Goal: Complete application form: Complete application form

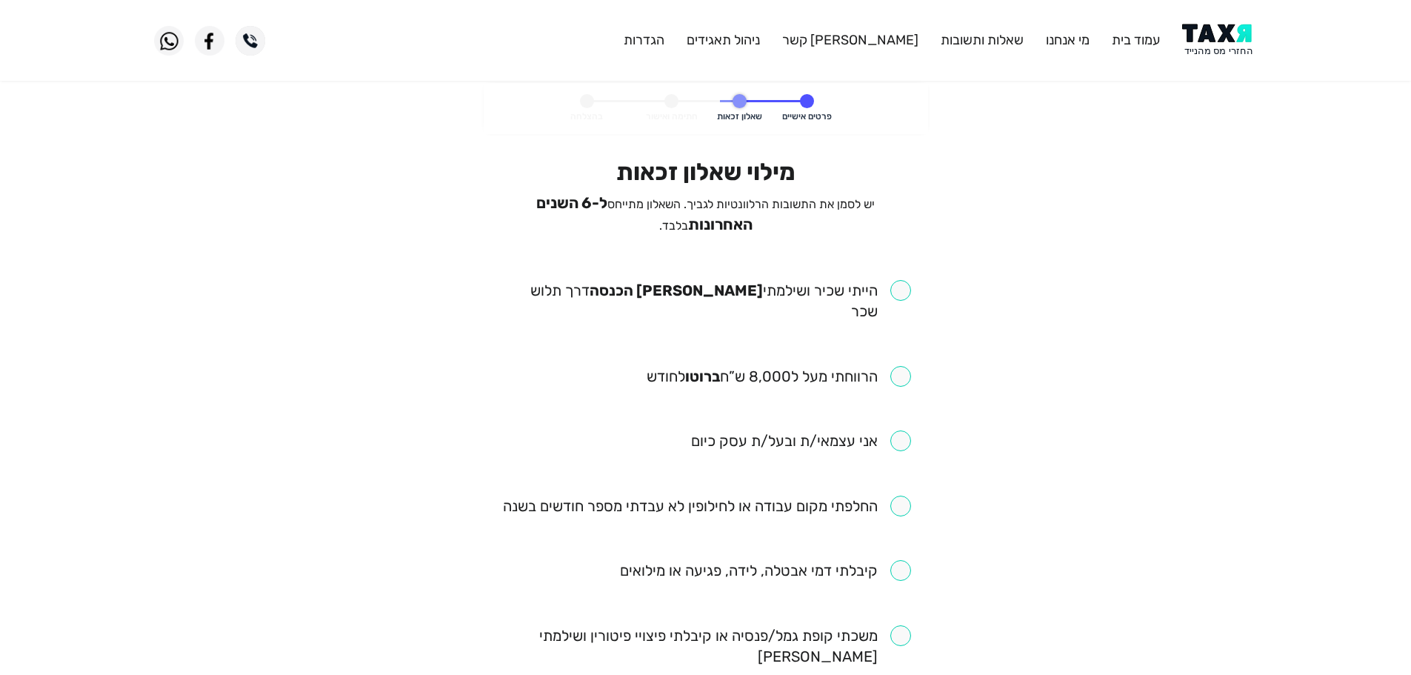
drag, startPoint x: 902, startPoint y: 286, endPoint x: 898, endPoint y: 296, distance: 11.0
click at [901, 286] on input "checkbox" at bounding box center [706, 300] width 410 height 41
checkbox input "true"
click at [896, 366] on input "checkbox" at bounding box center [779, 376] width 264 height 21
checkbox input "true"
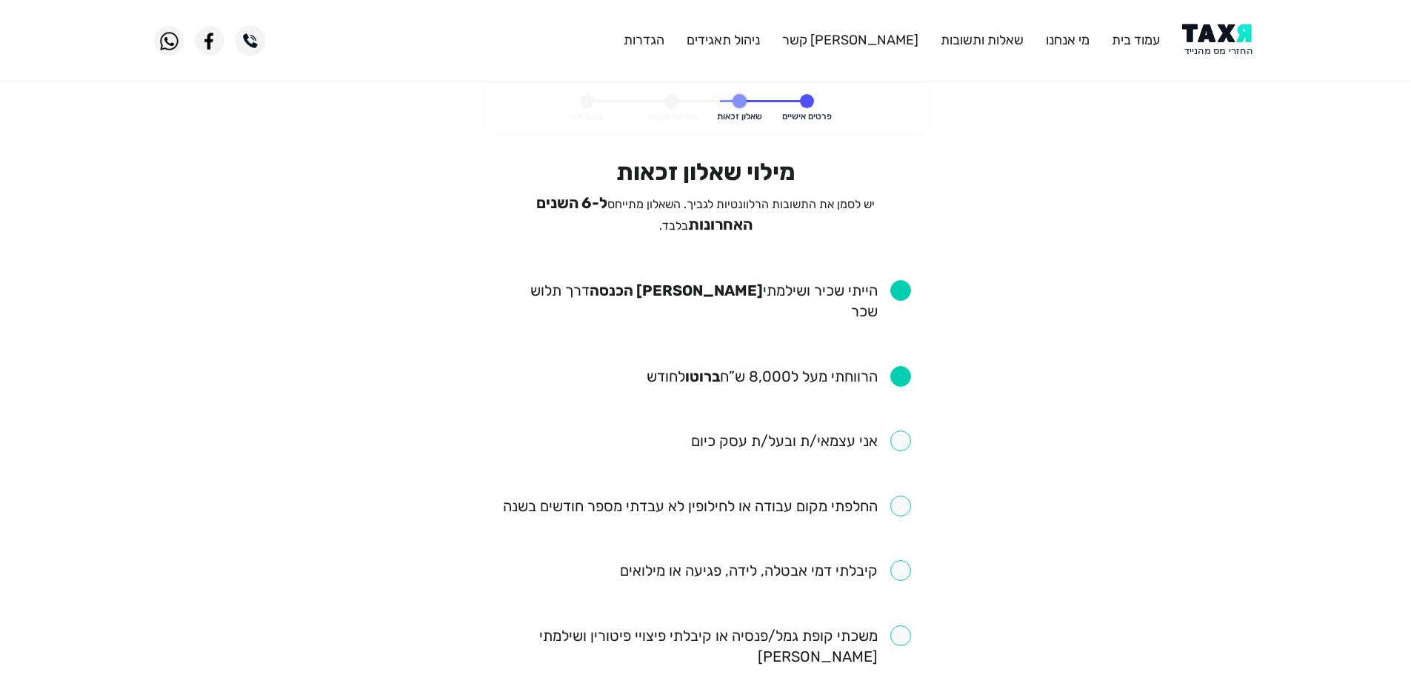
click at [907, 496] on input "checkbox" at bounding box center [707, 506] width 408 height 21
checkbox input "true"
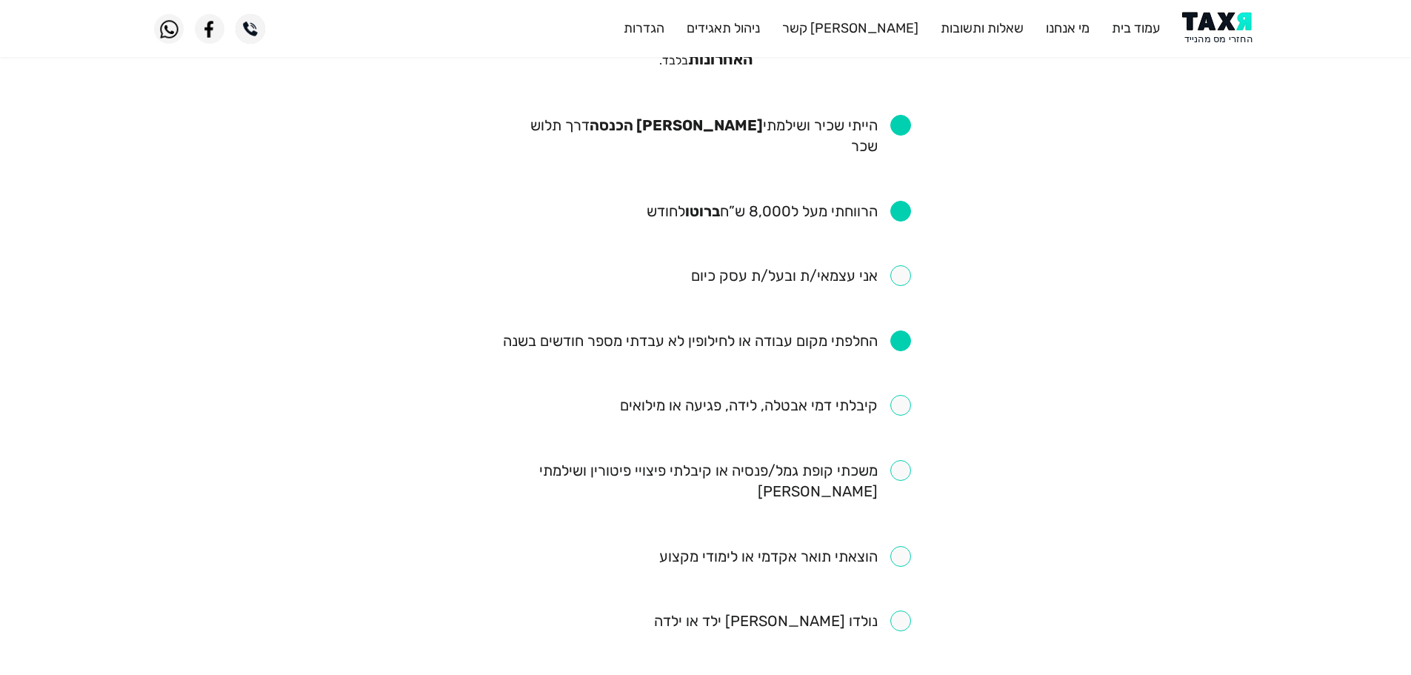
scroll to position [222, 0]
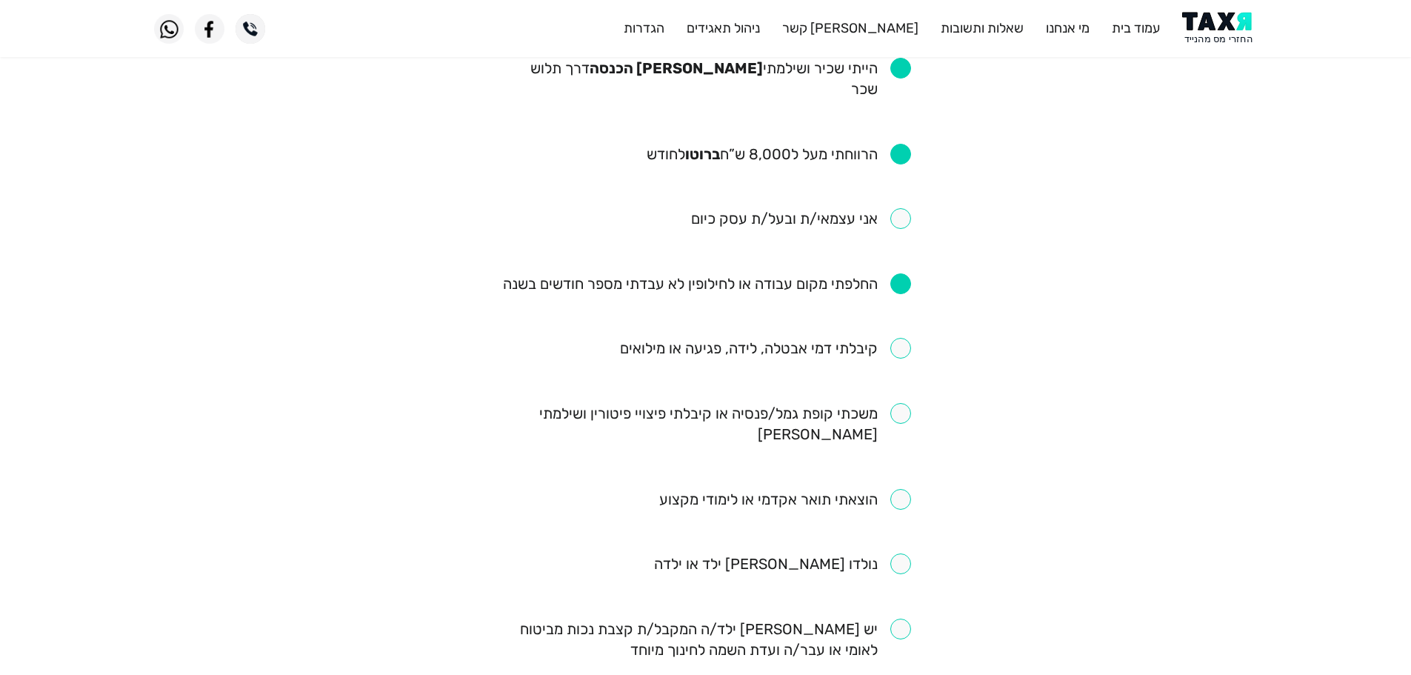
click at [902, 403] on input "checkbox" at bounding box center [706, 423] width 410 height 41
checkbox input "true"
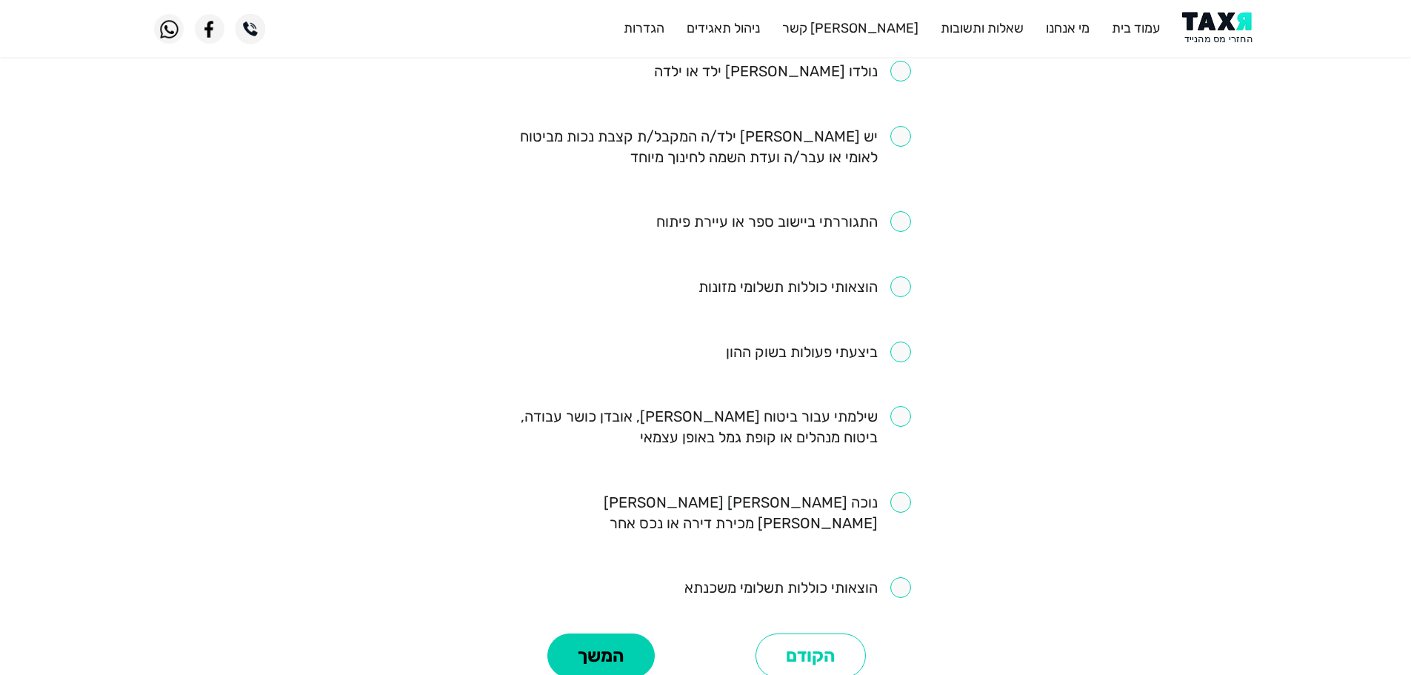
scroll to position [741, 0]
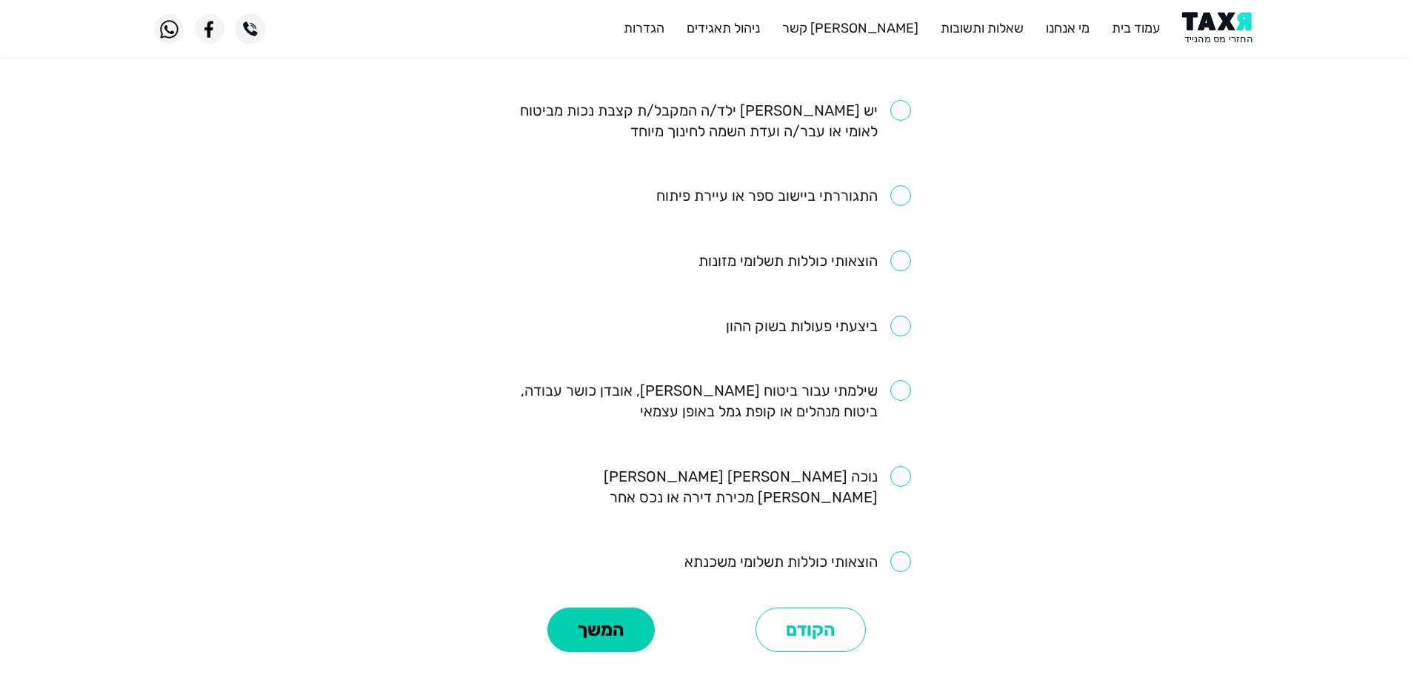
drag, startPoint x: 905, startPoint y: 344, endPoint x: 707, endPoint y: 459, distance: 229.0
click at [900, 380] on input "checkbox" at bounding box center [706, 400] width 410 height 41
checkbox input "true"
click at [610, 607] on button "המשך" at bounding box center [600, 629] width 107 height 44
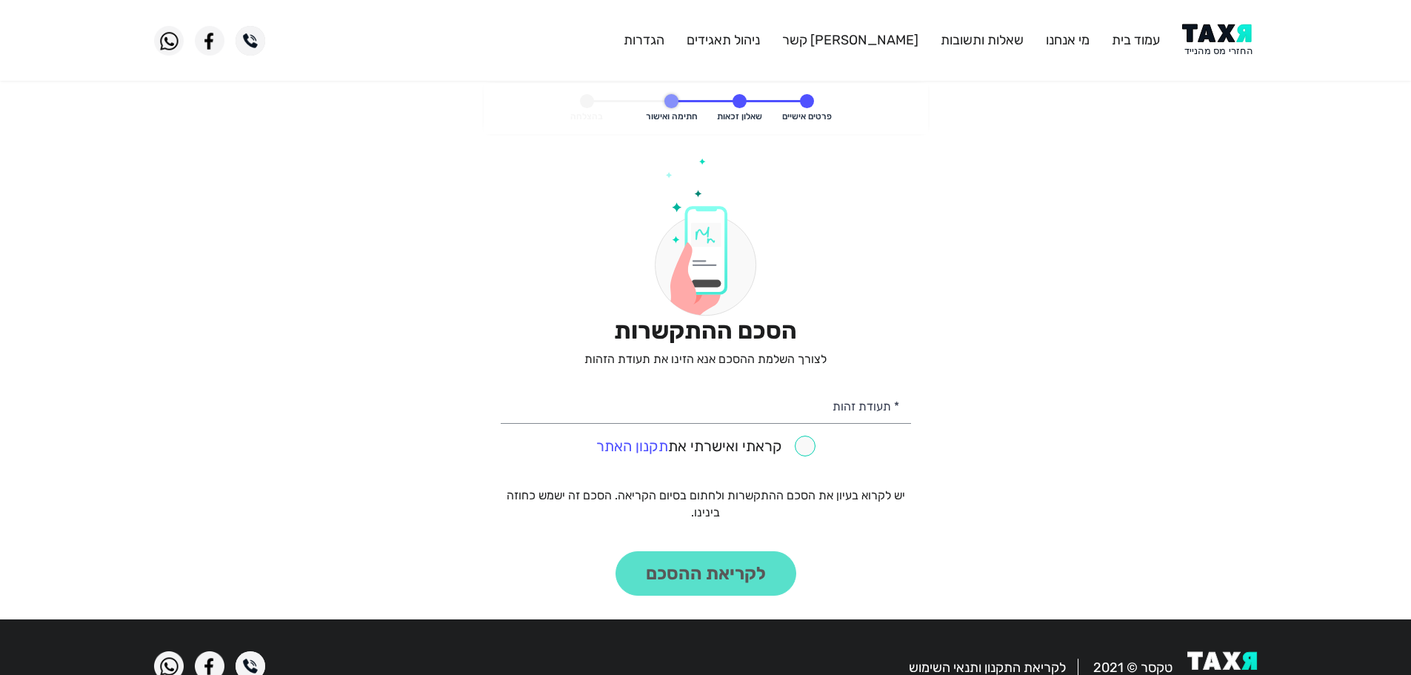
click at [1199, 38] on img at bounding box center [1219, 40] width 75 height 33
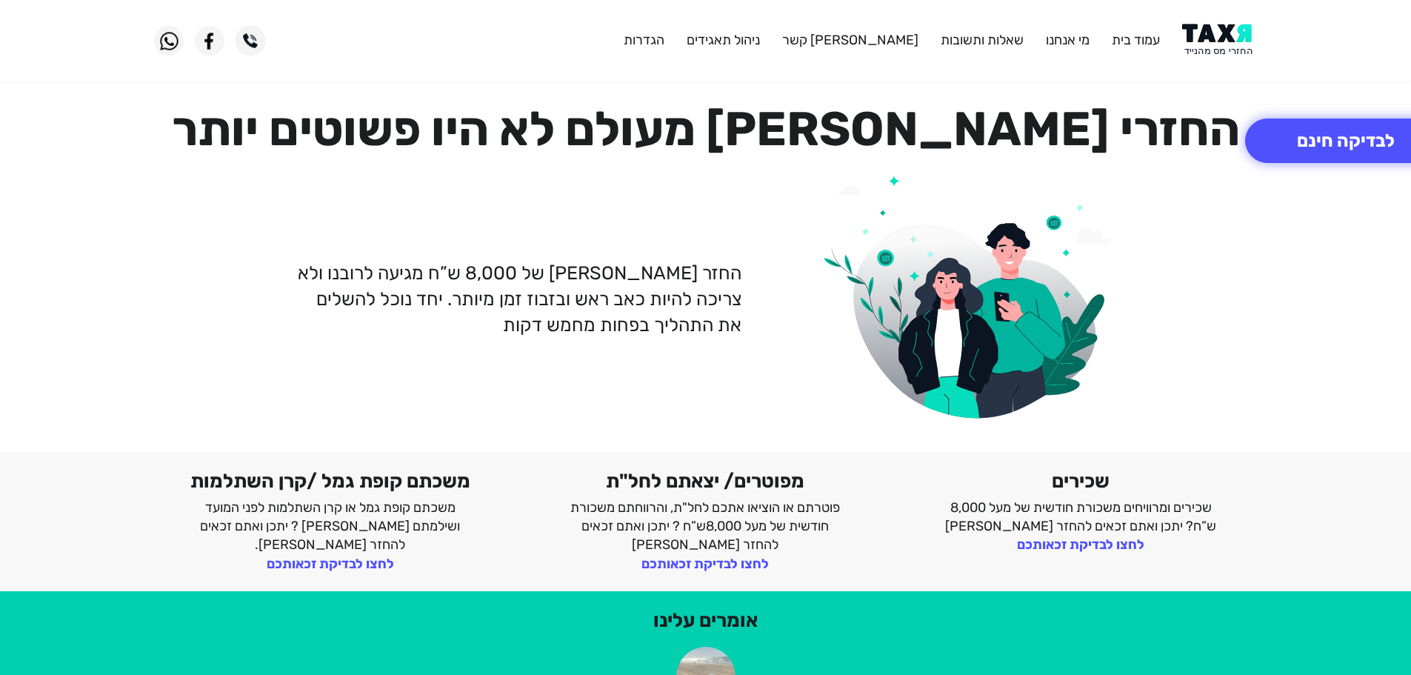
click at [1224, 44] on img at bounding box center [1219, 40] width 75 height 33
click at [1217, 41] on img at bounding box center [1219, 40] width 75 height 33
click at [1202, 18] on header "עמוד בית מי אנחנו שאלות ותשובות צור קשר ניהול תאגידים הגדרות" at bounding box center [705, 40] width 1411 height 81
click at [1210, 41] on img at bounding box center [1219, 40] width 75 height 33
click at [1368, 139] on button "לבדיקה חינם" at bounding box center [1345, 141] width 201 height 44
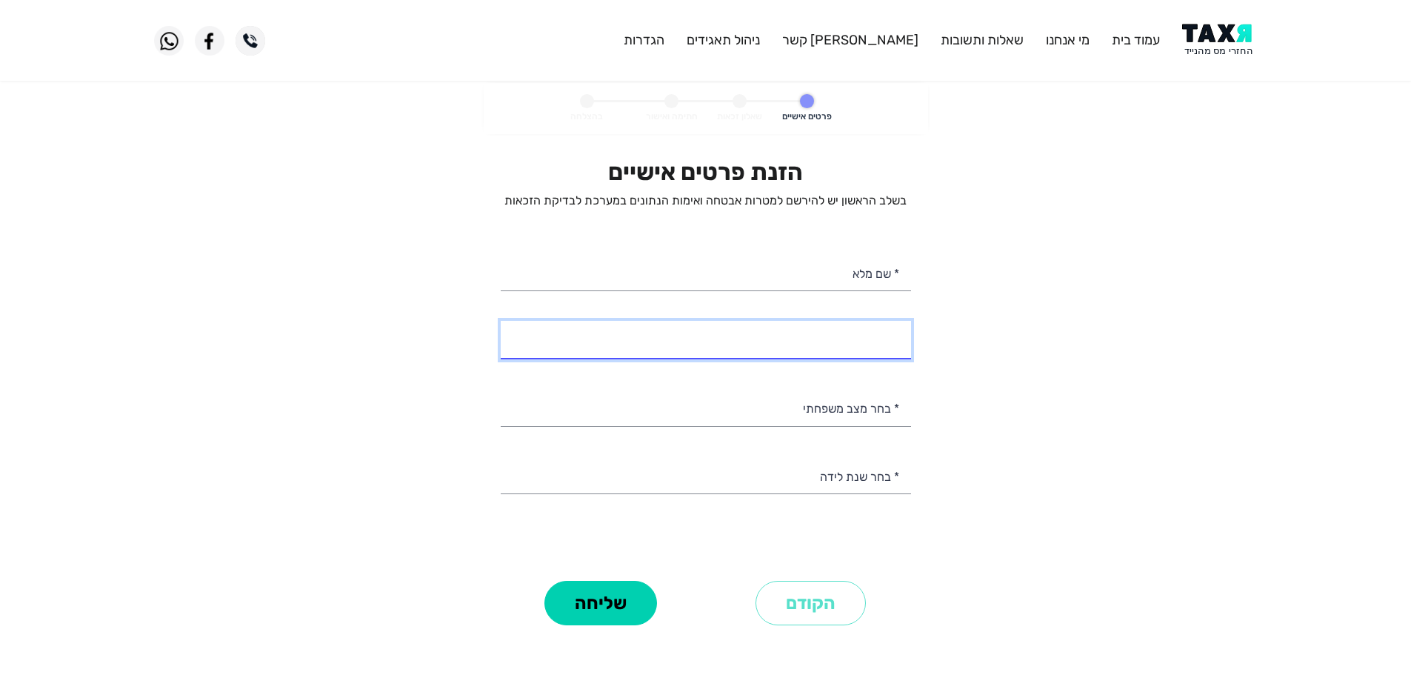
click at [869, 324] on input "* מספר טלפון" at bounding box center [706, 340] width 410 height 38
select select
type input "058-5103355"
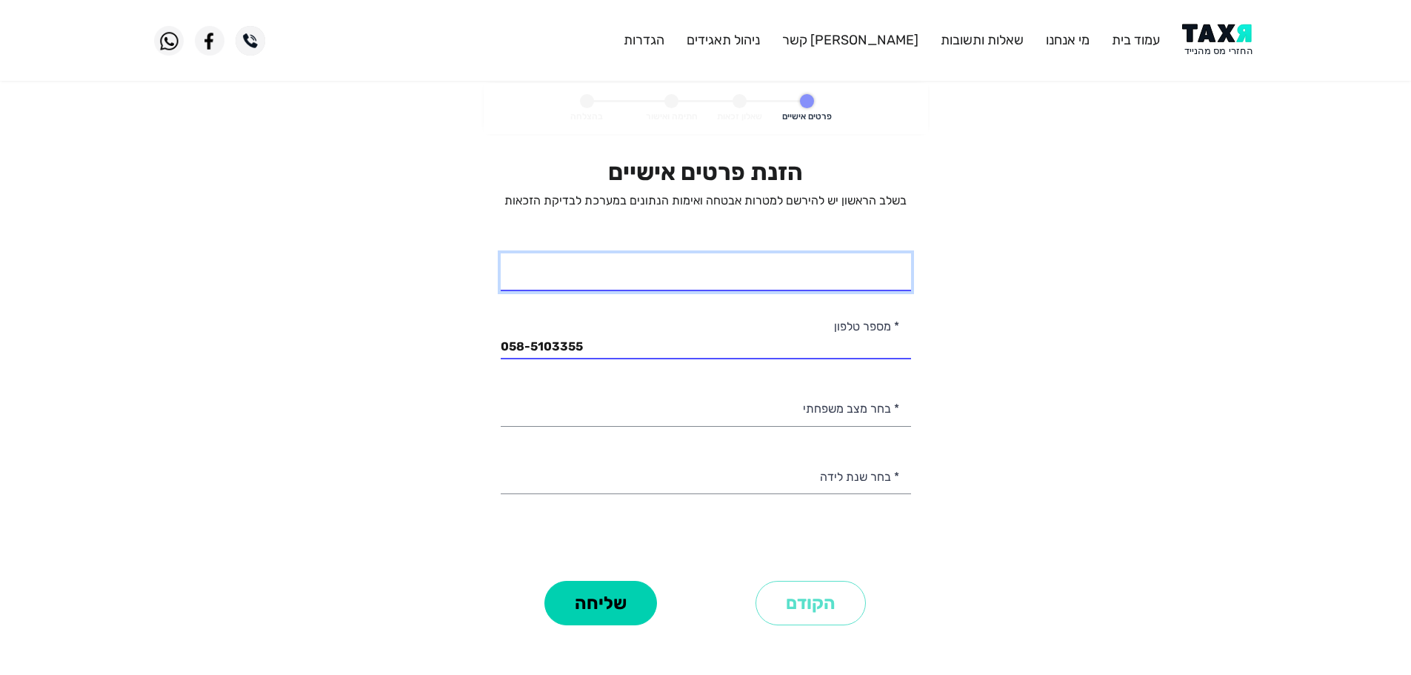
click at [823, 281] on input "* שם מלא" at bounding box center [706, 272] width 410 height 38
click at [876, 281] on input "[PERSON_NAME]" at bounding box center [706, 272] width 410 height 38
type input "[PERSON_NAME] בן [PERSON_NAME]"
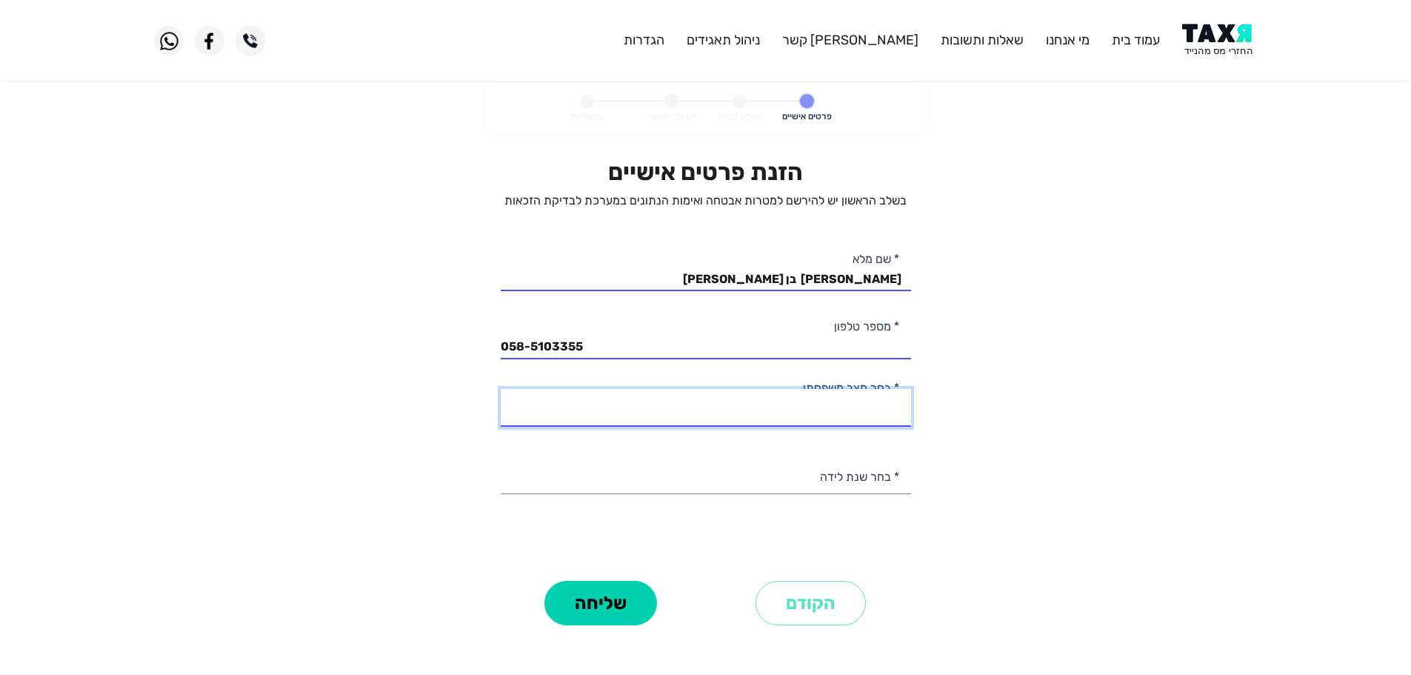
click at [849, 413] on select "רווק/ה נשוי/[PERSON_NAME]/ה אלמן/נה" at bounding box center [706, 408] width 410 height 38
select select "1: Single"
click at [501, 389] on select "רווק/ה נשוי/[PERSON_NAME]/ה אלמן/נה" at bounding box center [706, 408] width 410 height 38
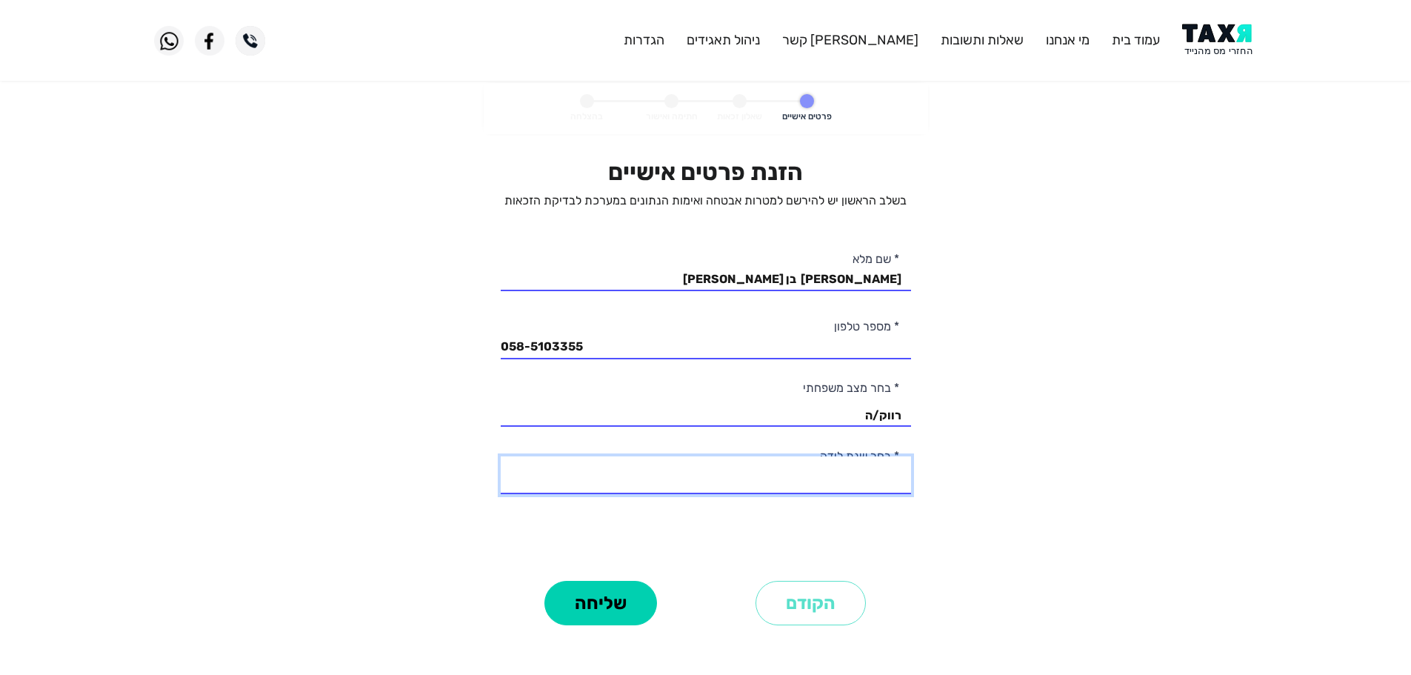
click at [864, 481] on select "2003 2002 2001 2000 1999 1998 1997 1996 1995 1994 1993 1992 1991 1990 1989 1988…" at bounding box center [706, 475] width 410 height 38
select select "5: 1999"
click at [501, 456] on select "2003 2002 2001 2000 1999 1998 1997 1996 1995 1994 1993 1992 1991 1990 1989 1988…" at bounding box center [706, 475] width 410 height 38
click at [602, 597] on button "שליחה" at bounding box center [600, 603] width 113 height 44
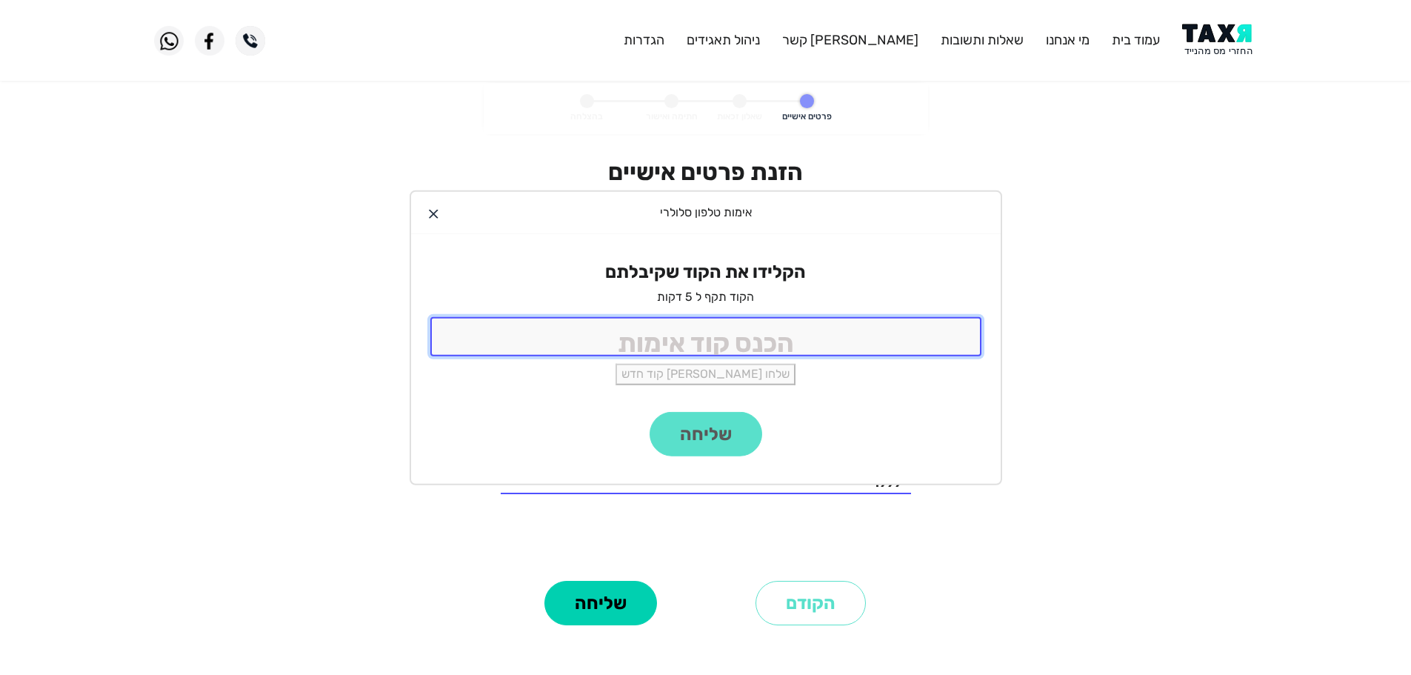
click at [732, 339] on input "tel" at bounding box center [705, 336] width 551 height 39
type input "9988"
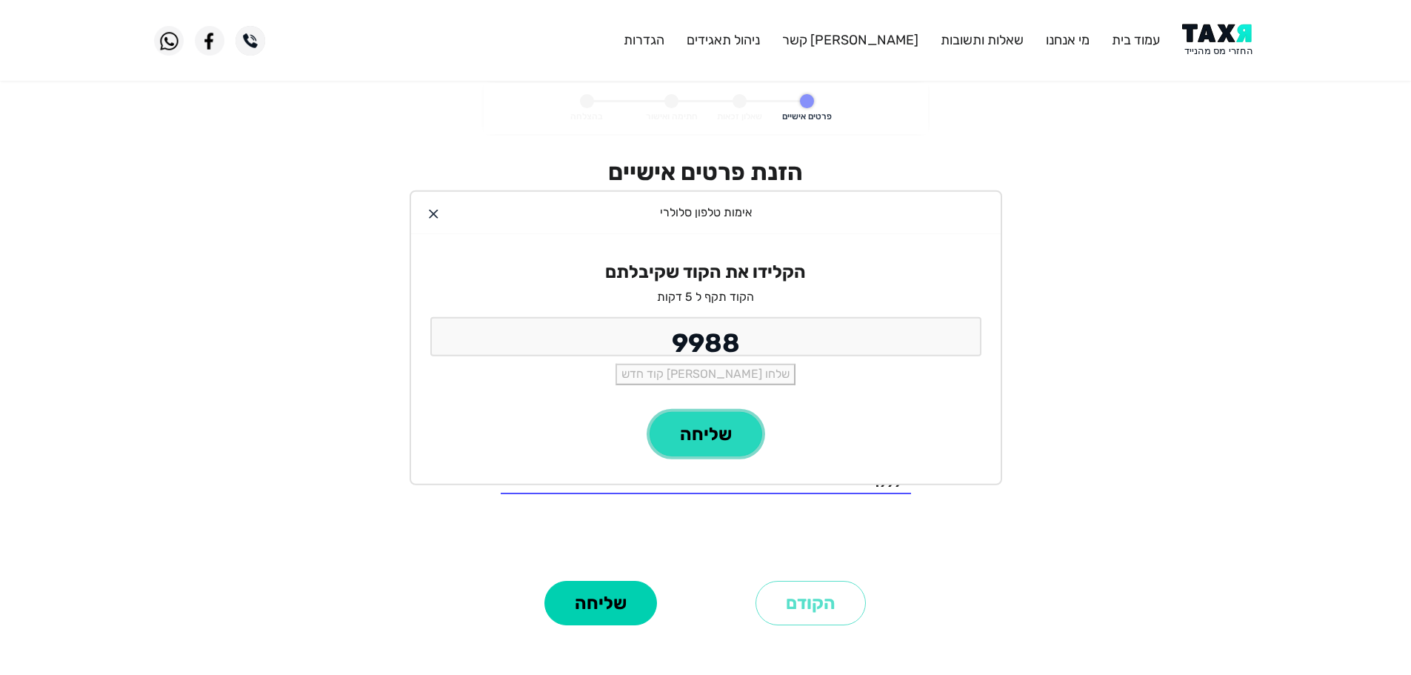
click at [713, 438] on button "שליחה" at bounding box center [706, 434] width 113 height 44
